Goal: Transaction & Acquisition: Purchase product/service

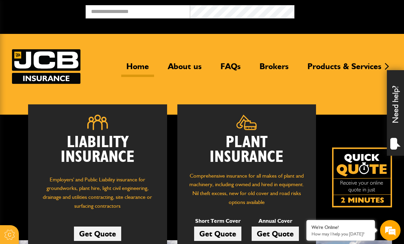
scroll to position [71, 0]
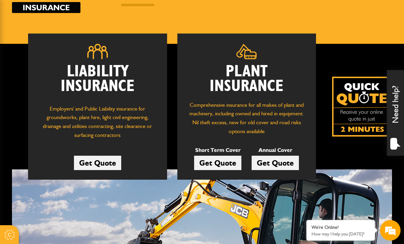
click at [109, 156] on link "Get Quote" at bounding box center [97, 163] width 47 height 14
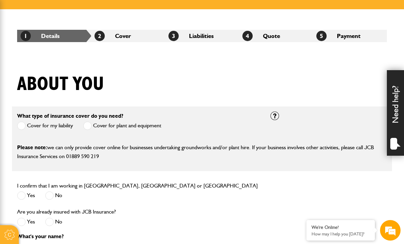
scroll to position [107, 0]
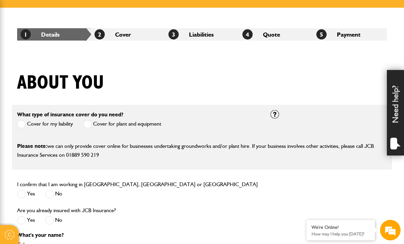
click at [92, 127] on span at bounding box center [87, 124] width 9 height 9
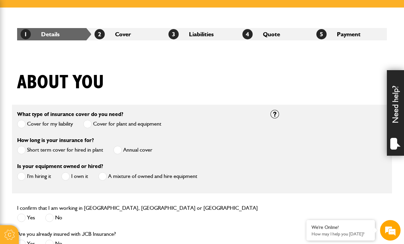
scroll to position [0, 0]
click at [17, 148] on span at bounding box center [21, 150] width 9 height 9
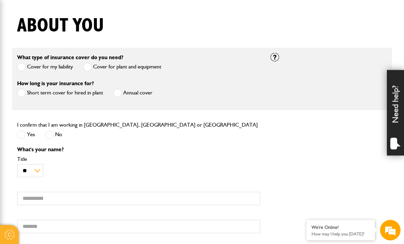
click at [118, 96] on span at bounding box center [117, 93] width 9 height 9
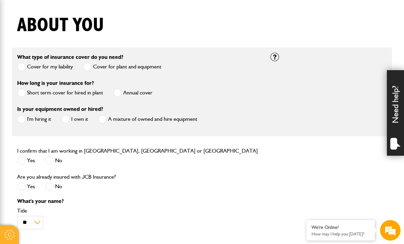
click at [24, 116] on span at bounding box center [21, 119] width 9 height 9
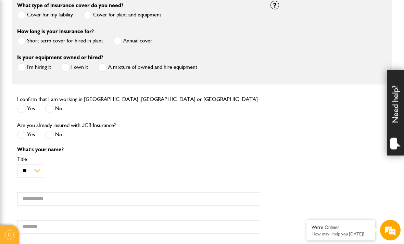
scroll to position [218, 0]
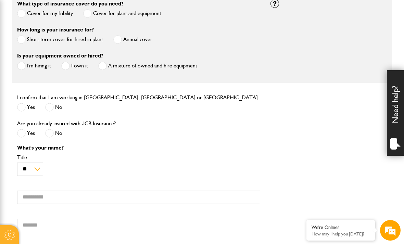
click at [21, 109] on span at bounding box center [21, 107] width 9 height 9
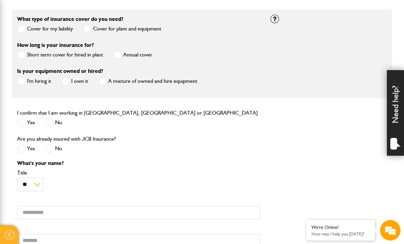
scroll to position [201, 0]
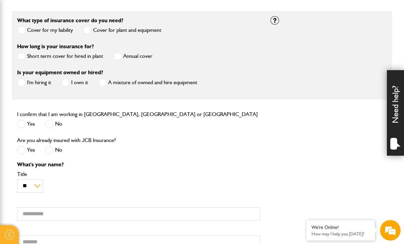
click at [49, 154] on span at bounding box center [49, 150] width 9 height 9
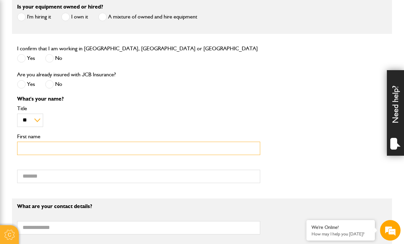
click at [146, 150] on input "First name" at bounding box center [138, 148] width 243 height 13
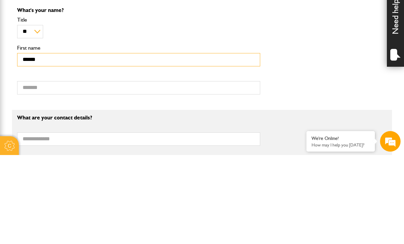
type input "******"
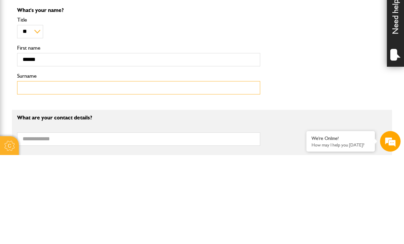
click at [130, 170] on input "Surname" at bounding box center [138, 176] width 243 height 13
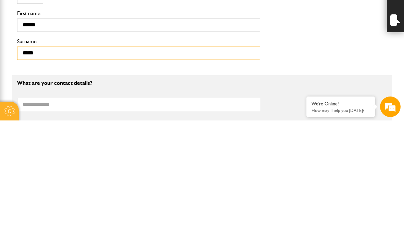
type input "*****"
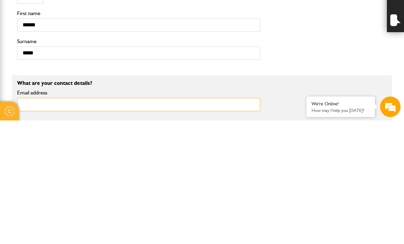
click at [113, 221] on input "Email address" at bounding box center [138, 227] width 243 height 13
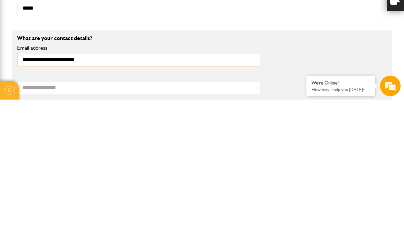
type input "**********"
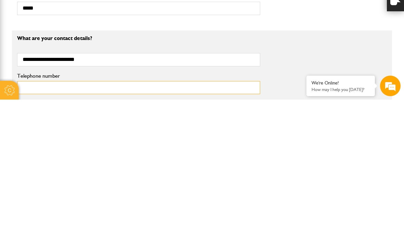
click at [133, 226] on input "Telephone number" at bounding box center [138, 232] width 243 height 13
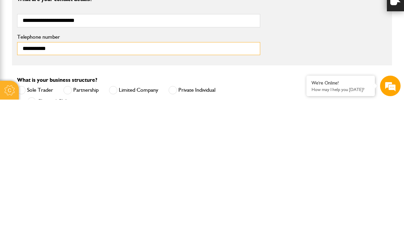
scroll to position [330, 0]
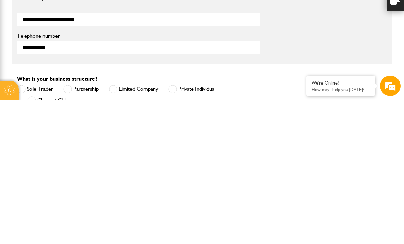
click at [41, 185] on input "**********" at bounding box center [138, 191] width 243 height 13
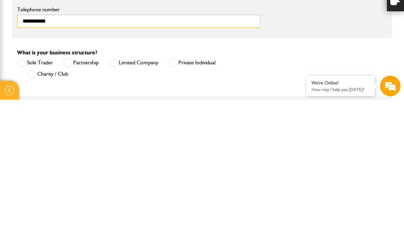
scroll to position [357, 0]
type input "**********"
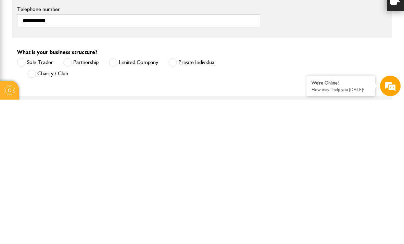
click at [71, 203] on span at bounding box center [67, 207] width 9 height 9
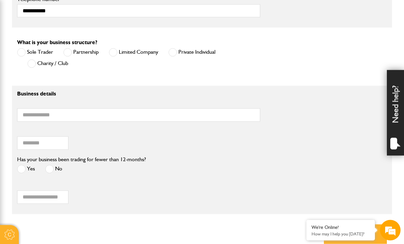
scroll to position [521, 0]
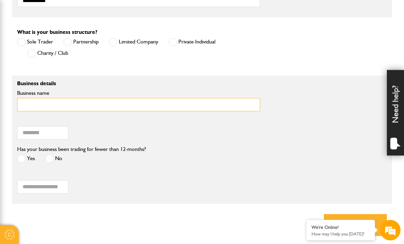
click at [134, 110] on input "Business name" at bounding box center [138, 104] width 243 height 13
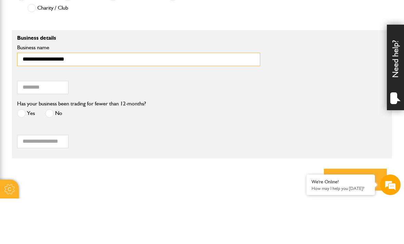
type input "**********"
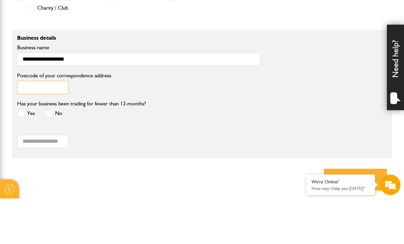
click at [57, 126] on input "Postcode of your correspondence address" at bounding box center [42, 132] width 51 height 13
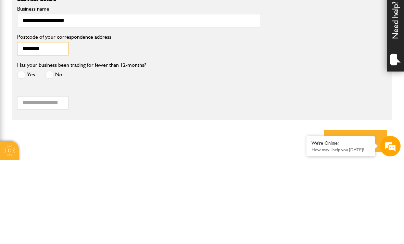
type input "********"
click at [50, 155] on span at bounding box center [49, 159] width 9 height 9
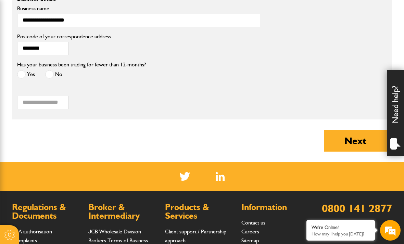
click at [355, 143] on button "Next" at bounding box center [355, 141] width 63 height 22
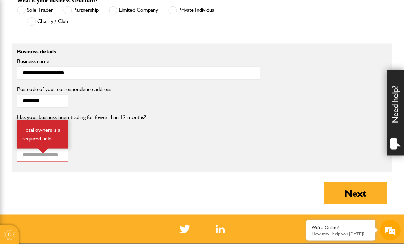
scroll to position [597, 0]
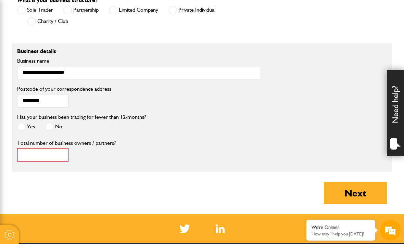
click at [59, 154] on input "*" at bounding box center [42, 154] width 51 height 13
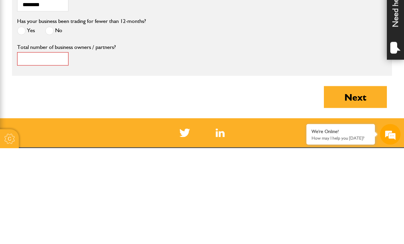
scroll to position [0, 0]
type input "*"
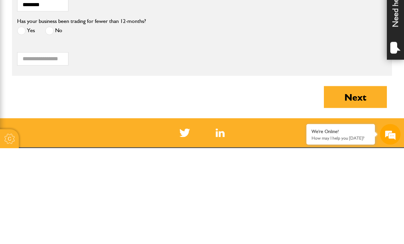
click at [362, 182] on button "Next" at bounding box center [355, 193] width 63 height 22
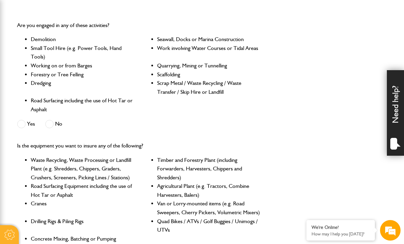
scroll to position [204, 0]
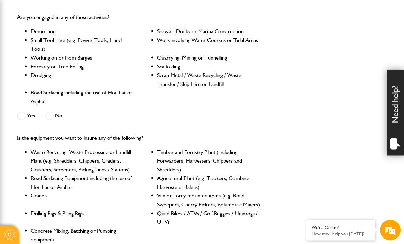
click at [58, 114] on label "No" at bounding box center [53, 116] width 17 height 9
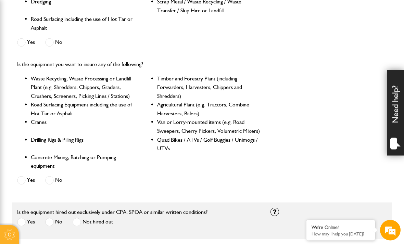
scroll to position [280, 0]
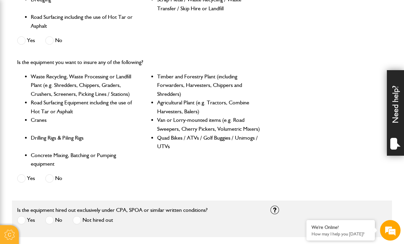
click at [49, 179] on span at bounding box center [49, 178] width 9 height 9
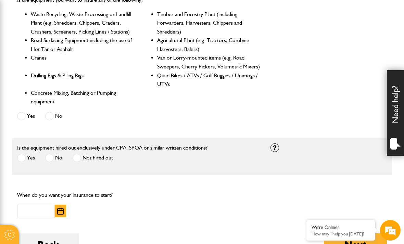
scroll to position [0, 0]
click at [22, 156] on span at bounding box center [21, 158] width 9 height 9
click at [80, 158] on span at bounding box center [77, 158] width 9 height 9
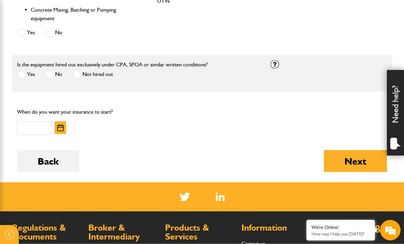
scroll to position [425, 0]
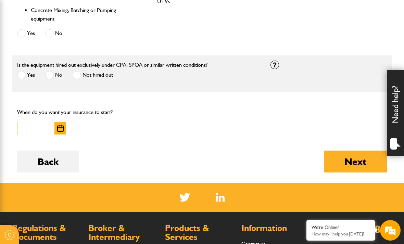
click at [43, 127] on input "text" at bounding box center [36, 128] width 38 height 13
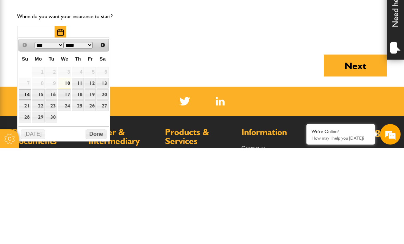
click at [26, 185] on link "14" at bounding box center [25, 190] width 12 height 11
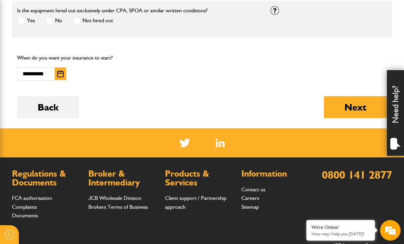
scroll to position [479, 0]
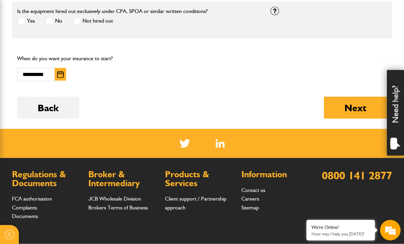
click at [59, 71] on img "button" at bounding box center [60, 74] width 7 height 7
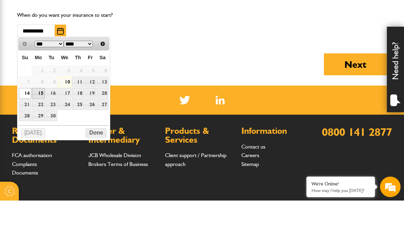
click at [38, 131] on link "15" at bounding box center [38, 136] width 13 height 11
type input "**********"
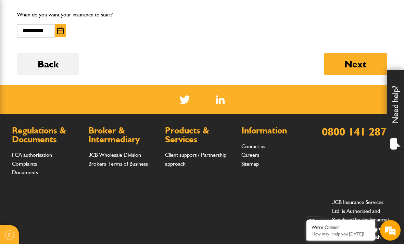
click at [356, 63] on button "Next" at bounding box center [355, 64] width 63 height 22
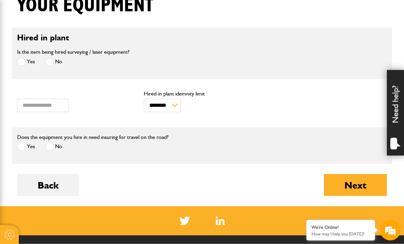
scroll to position [184, 0]
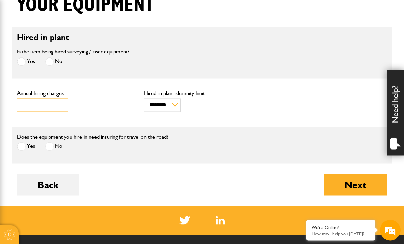
click at [57, 111] on input "***" at bounding box center [42, 105] width 51 height 13
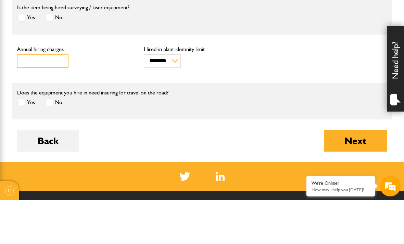
scroll to position [0, 0]
type input "*"
type input "*******"
click at [328, 132] on div "Does the equipment you hire in need insuring for travel on the road? Yes No" at bounding box center [202, 145] width 380 height 26
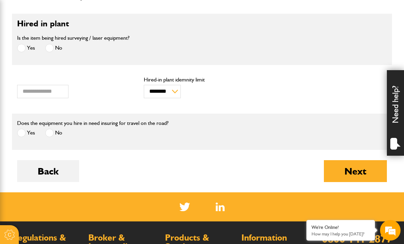
scroll to position [198, 0]
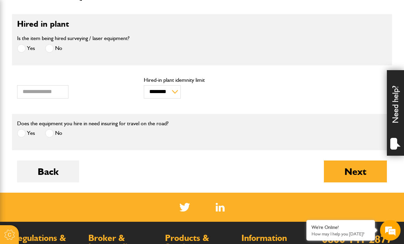
click at [359, 172] on button "Next" at bounding box center [355, 171] width 63 height 22
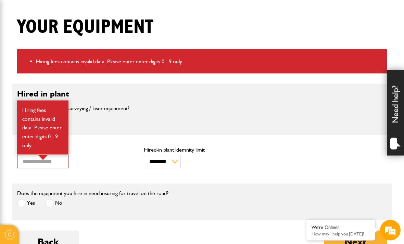
scroll to position [163, 0]
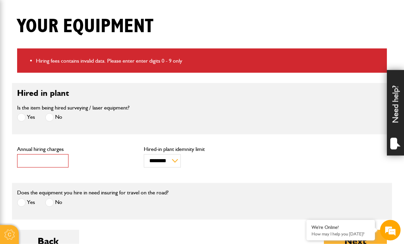
click at [60, 163] on input "*******" at bounding box center [42, 160] width 51 height 13
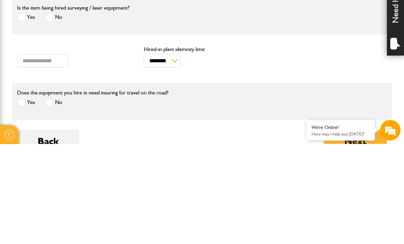
scroll to position [263, 0]
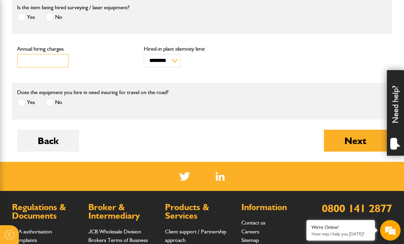
type input "****"
click at [353, 144] on button "Next" at bounding box center [355, 141] width 63 height 22
